Goal: Transaction & Acquisition: Obtain resource

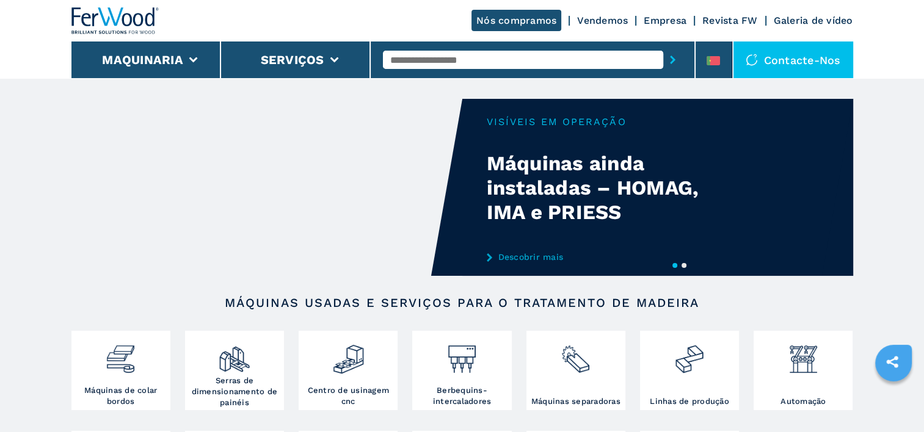
click at [438, 59] on input "text" at bounding box center [523, 60] width 280 height 18
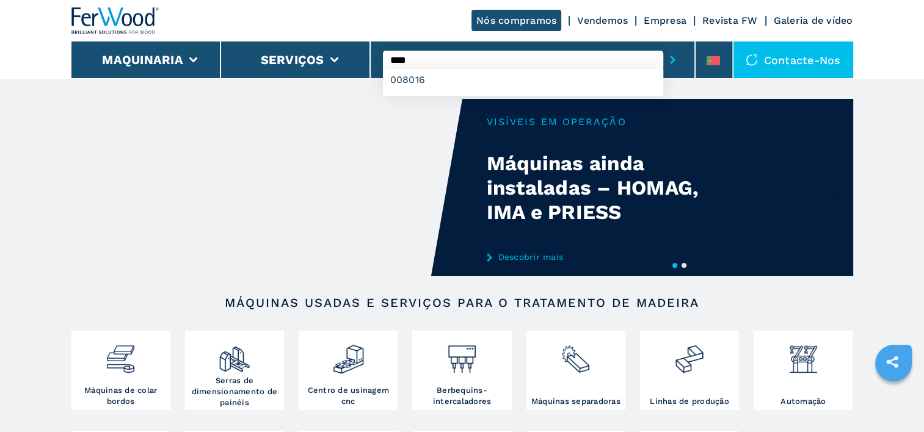
type input "****"
click at [663, 46] on button "submit-button" at bounding box center [672, 60] width 19 height 28
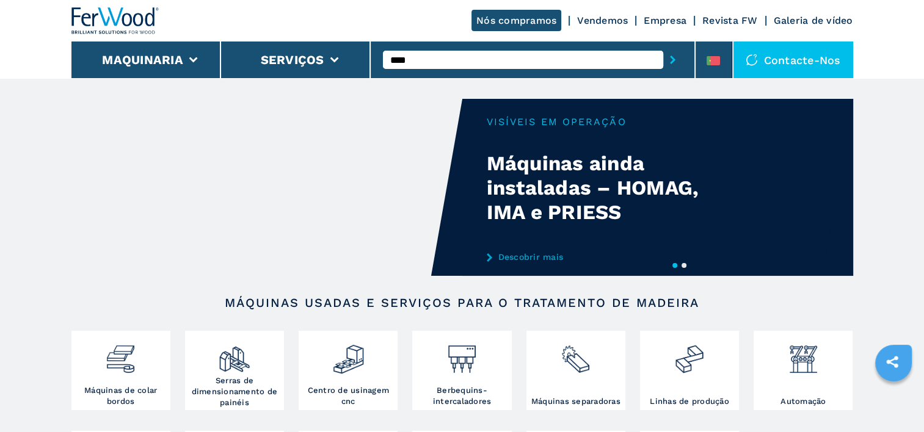
click at [671, 64] on icon "submit-button" at bounding box center [672, 60] width 5 height 9
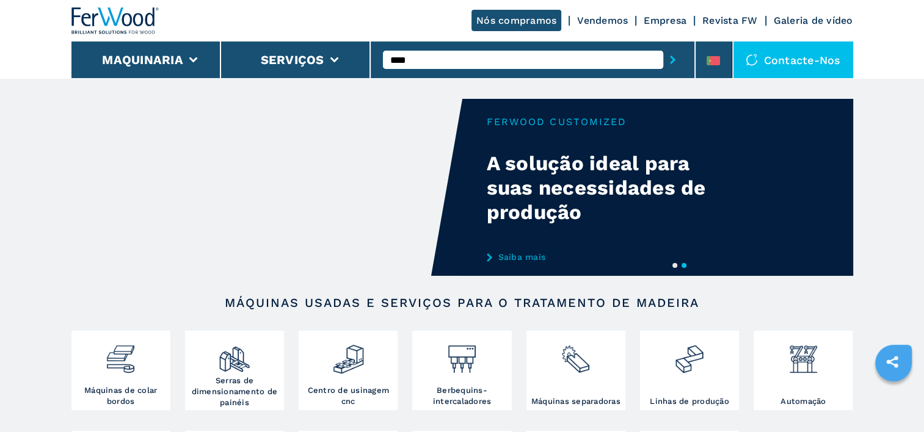
click at [674, 59] on icon "submit-button" at bounding box center [672, 60] width 5 height 9
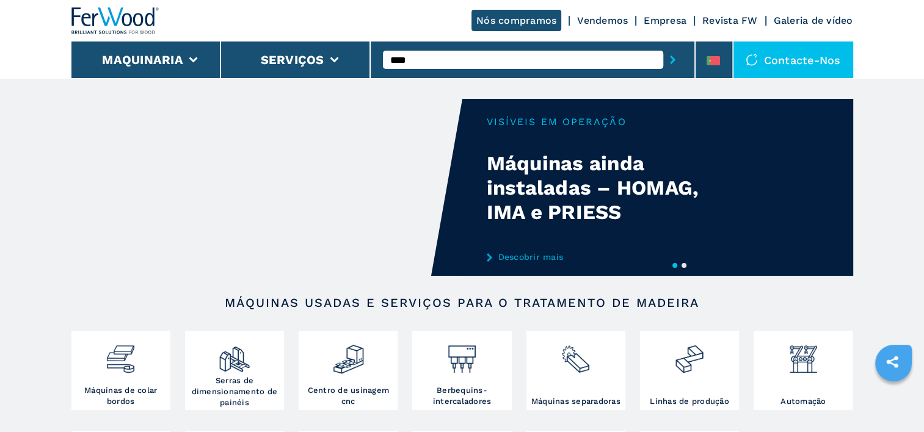
click at [673, 61] on icon "submit-button" at bounding box center [672, 60] width 5 height 9
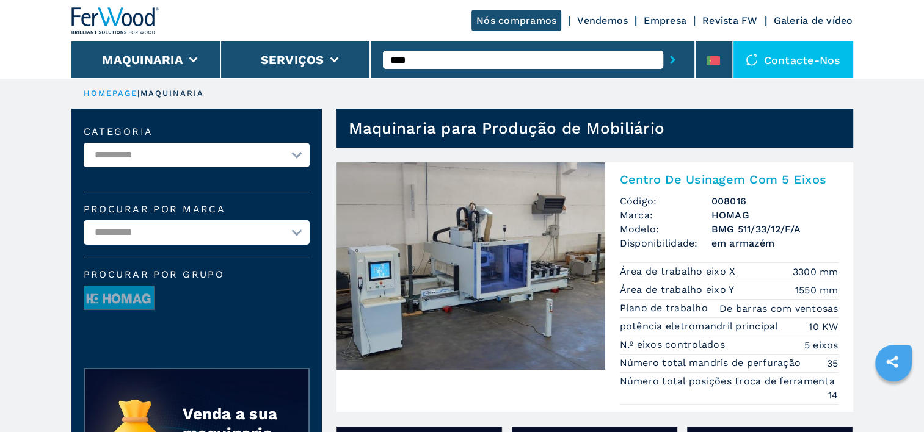
drag, startPoint x: 0, startPoint y: 0, endPoint x: 574, endPoint y: 62, distance: 577.4
click at [574, 62] on input "****" at bounding box center [523, 60] width 280 height 18
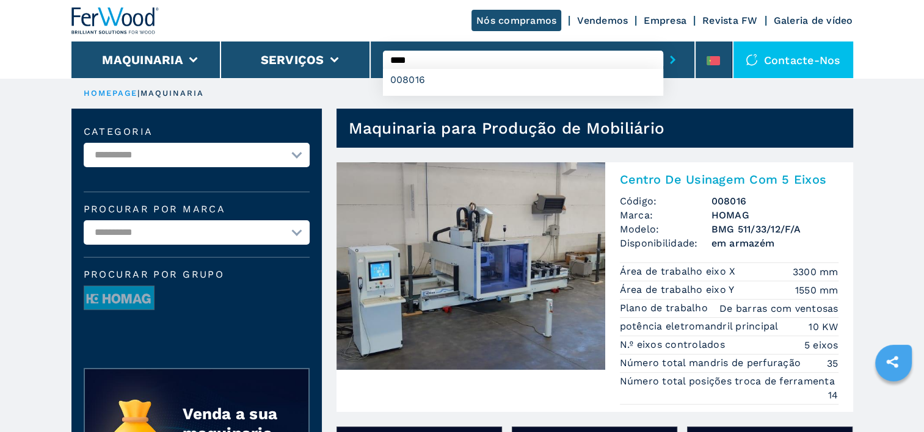
click at [663, 46] on button "submit-button" at bounding box center [672, 60] width 19 height 28
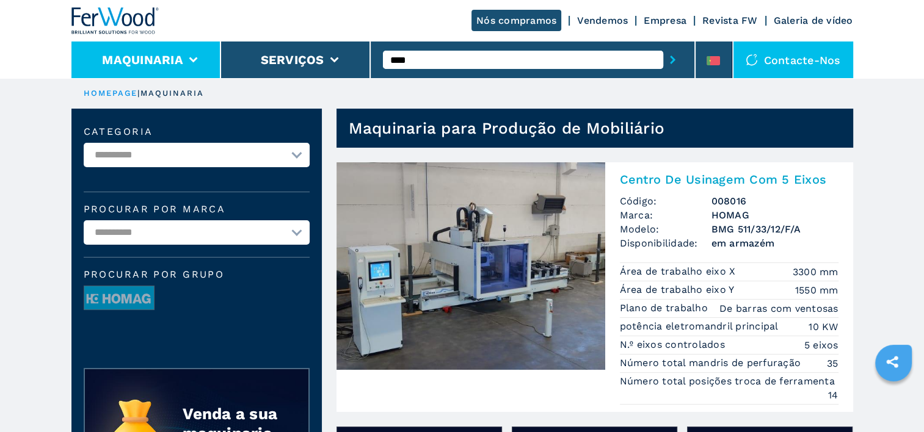
click at [194, 54] on li "Maquinaria" at bounding box center [146, 60] width 150 height 37
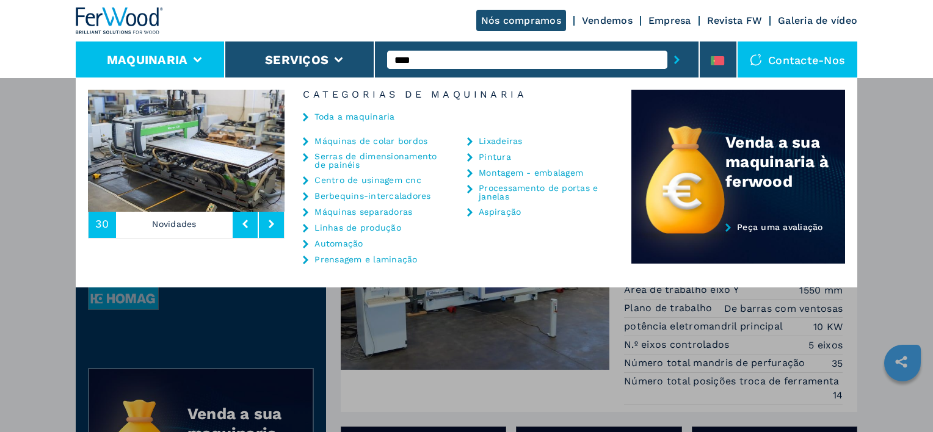
click at [343, 182] on link "Centro de usinagem cnc" at bounding box center [368, 180] width 107 height 9
click at [339, 180] on link "Centro de usinagem cnc" at bounding box center [368, 180] width 107 height 9
drag, startPoint x: 366, startPoint y: 183, endPoint x: 351, endPoint y: 181, distance: 16.0
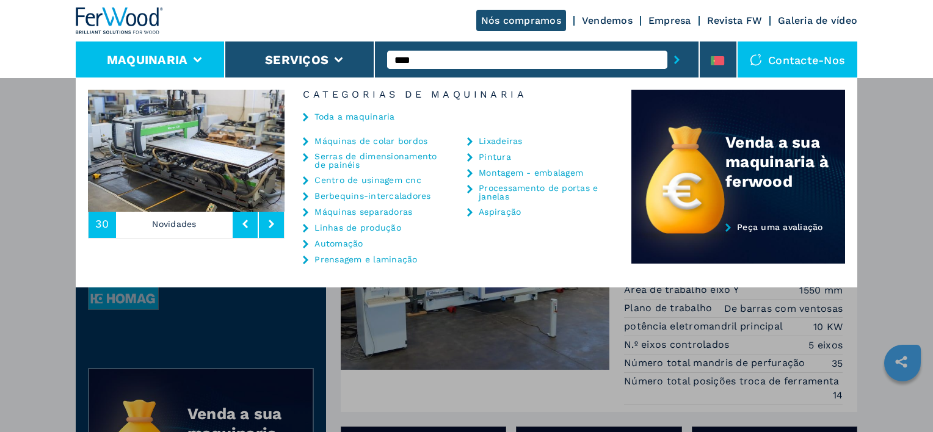
click at [351, 181] on link "Centro de usinagem cnc" at bounding box center [368, 180] width 107 height 9
click at [334, 180] on link "Centro de usinagem cnc" at bounding box center [368, 180] width 107 height 9
click at [305, 178] on icon at bounding box center [305, 181] width 5 height 9
drag, startPoint x: 364, startPoint y: 181, endPoint x: 344, endPoint y: 181, distance: 20.2
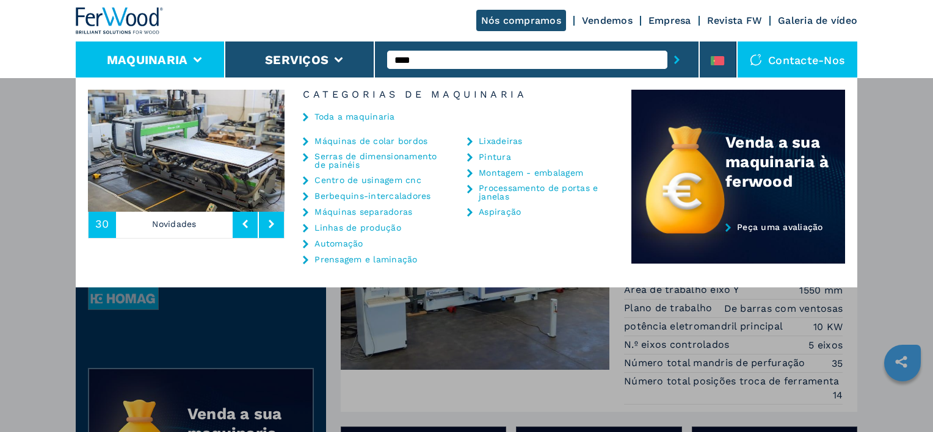
click at [344, 181] on link "Centro de usinagem cnc" at bounding box center [368, 180] width 107 height 9
click at [307, 180] on icon at bounding box center [305, 181] width 5 height 9
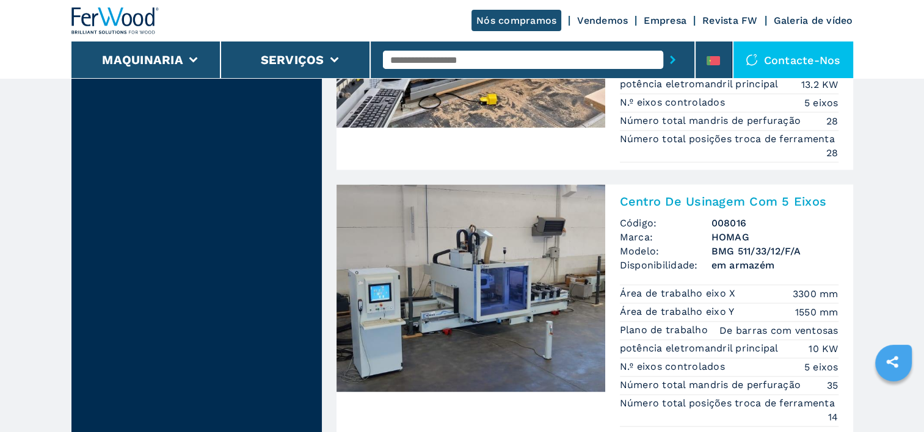
scroll to position [1700, 0]
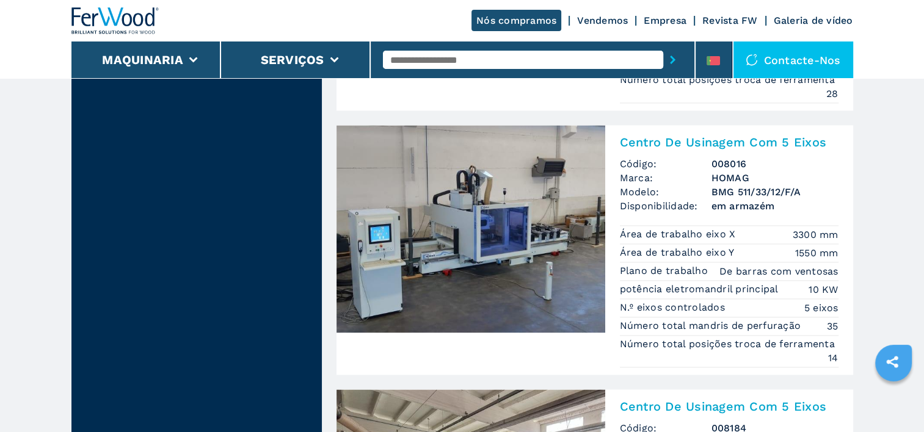
click at [546, 235] on img at bounding box center [471, 229] width 269 height 208
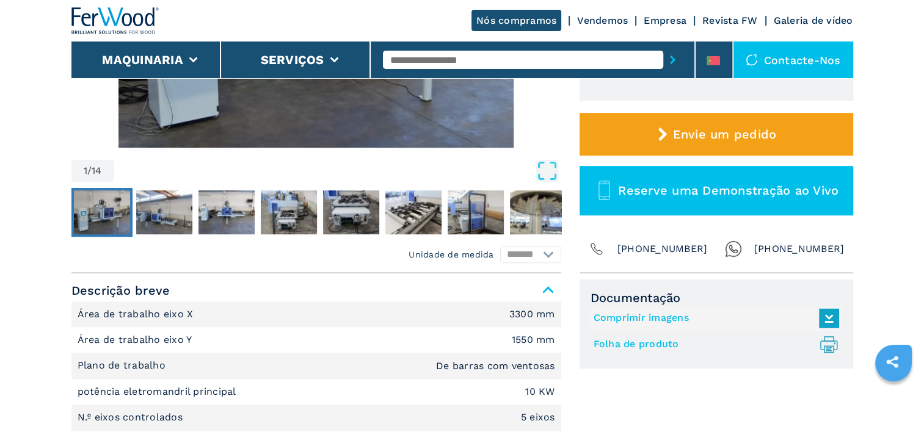
scroll to position [342, 0]
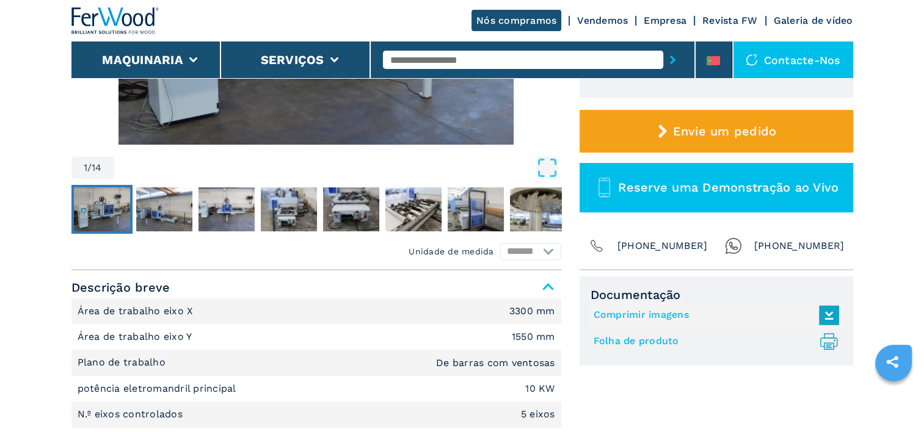
click at [657, 341] on link "Folha de produto .prefix__st0{stroke-linecap:round;stroke-linejoin:round}.prefi…" at bounding box center [713, 342] width 239 height 20
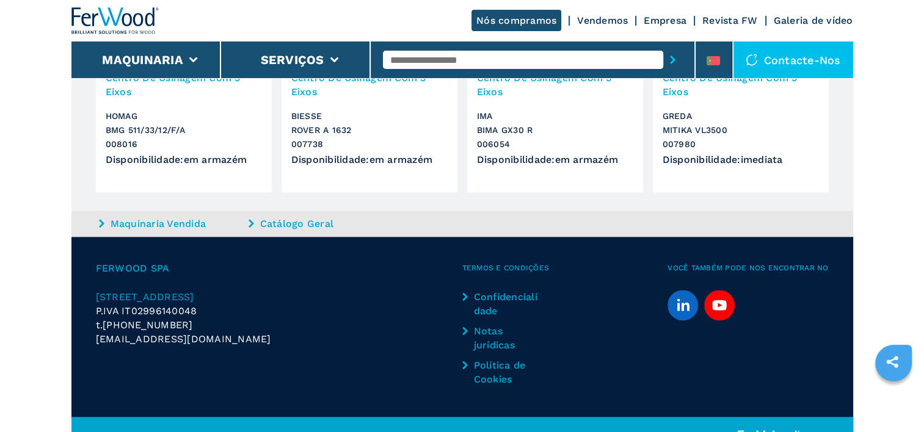
scroll to position [1507, 0]
